Goal: Navigation & Orientation: Find specific page/section

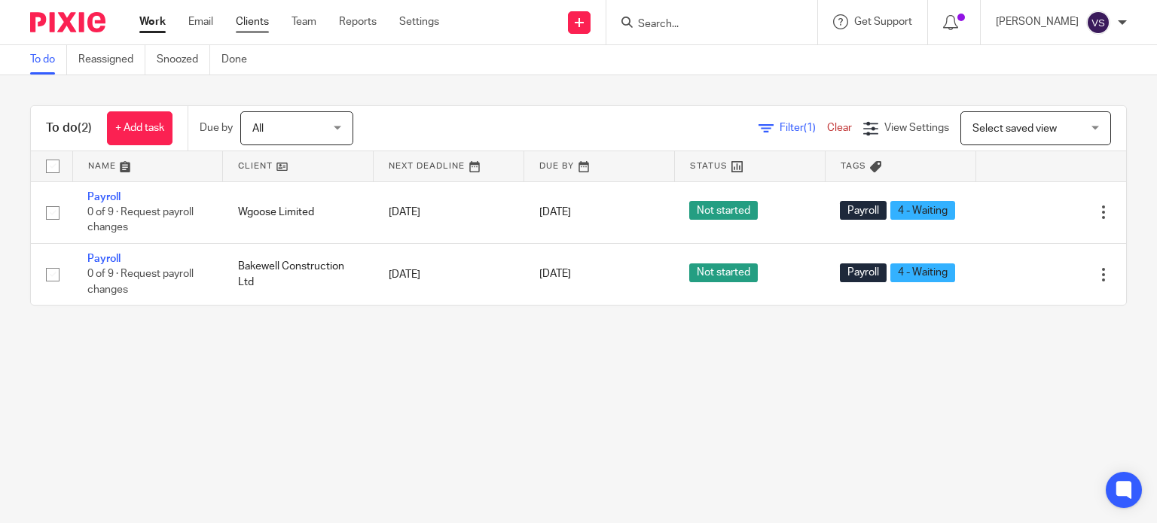
click at [269, 14] on link "Clients" at bounding box center [252, 21] width 33 height 15
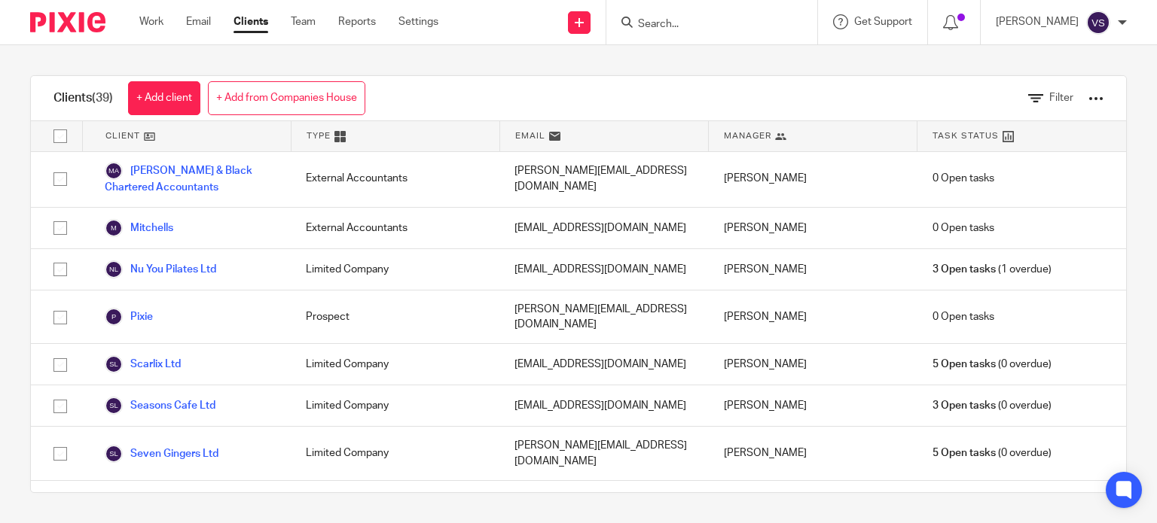
scroll to position [1035, 0]
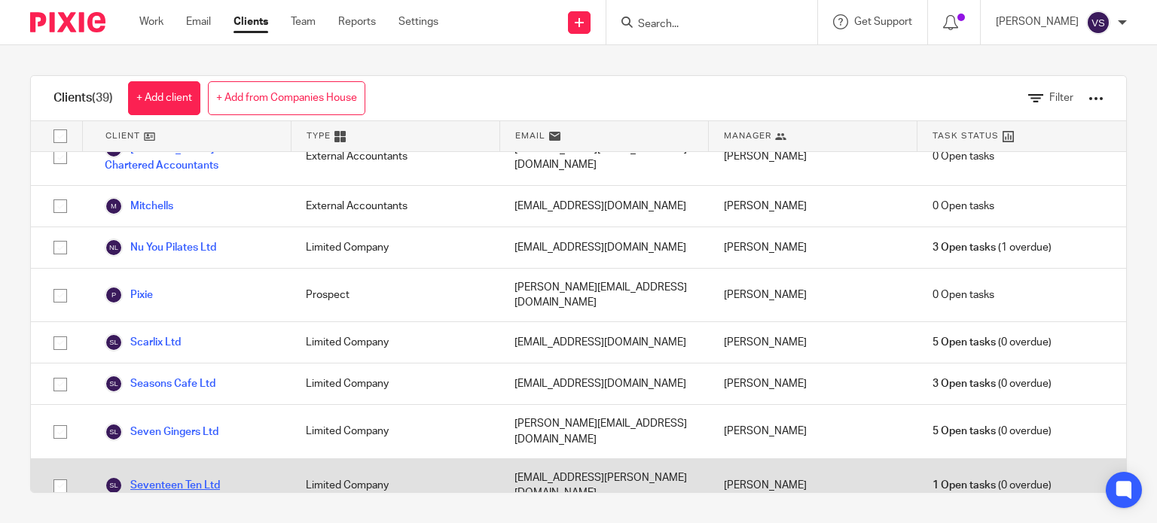
click at [185, 477] on link "Seventeen Ten Ltd" at bounding box center [162, 486] width 115 height 18
